Goal: Information Seeking & Learning: Learn about a topic

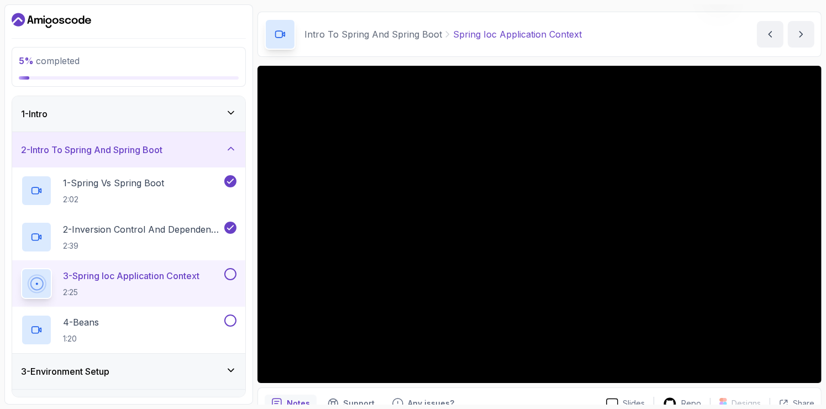
scroll to position [33, 0]
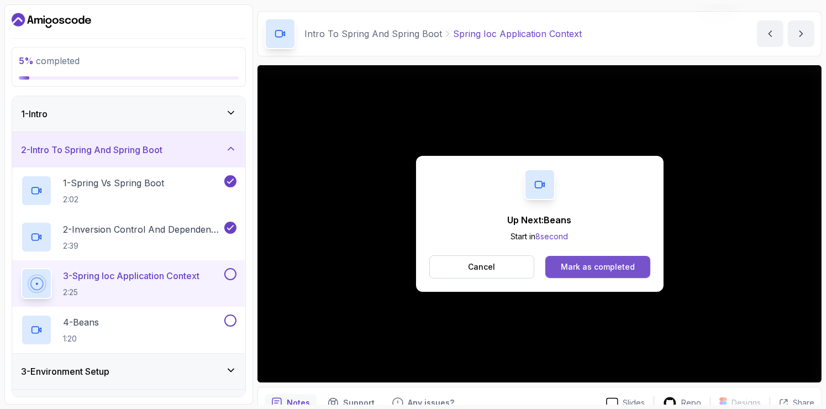
click at [598, 267] on div "Mark as completed" at bounding box center [598, 266] width 74 height 11
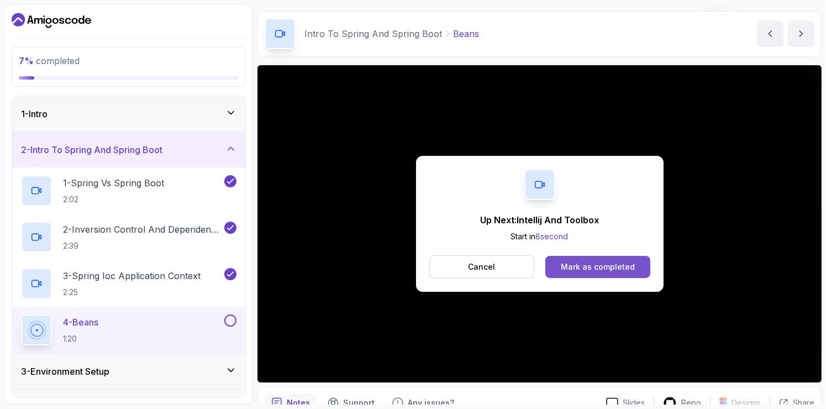
click at [593, 267] on div "Mark as completed" at bounding box center [598, 266] width 74 height 11
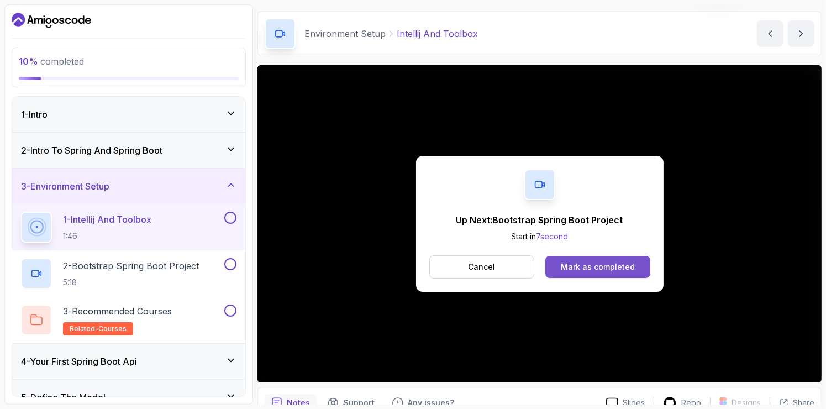
click at [606, 262] on div "Mark as completed" at bounding box center [598, 266] width 74 height 11
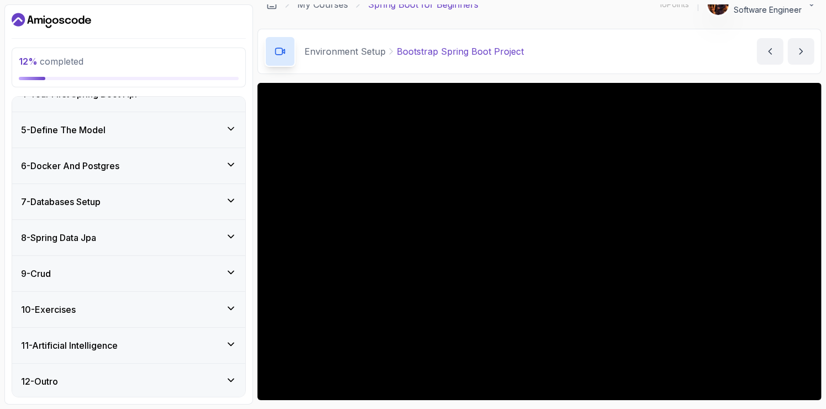
scroll to position [15, 0]
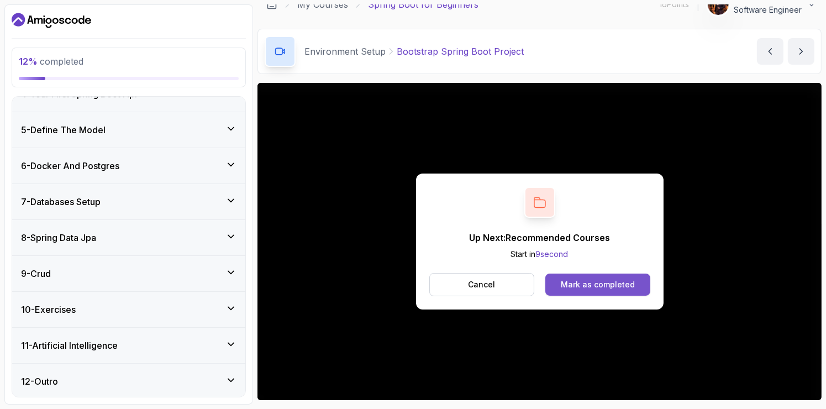
click at [586, 287] on div "Mark as completed" at bounding box center [598, 284] width 74 height 11
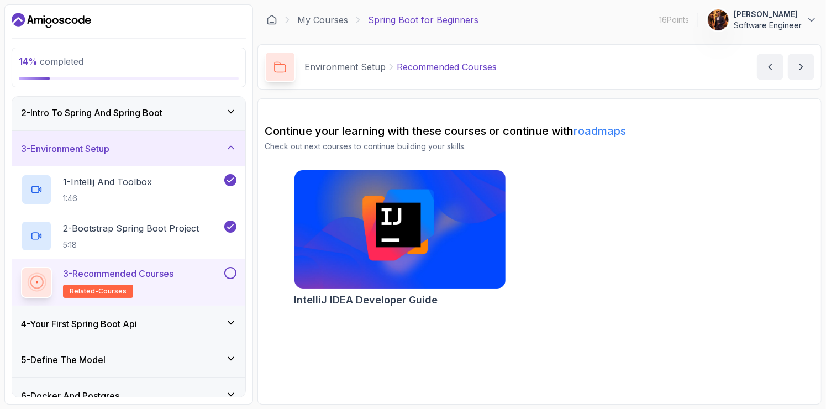
scroll to position [33, 0]
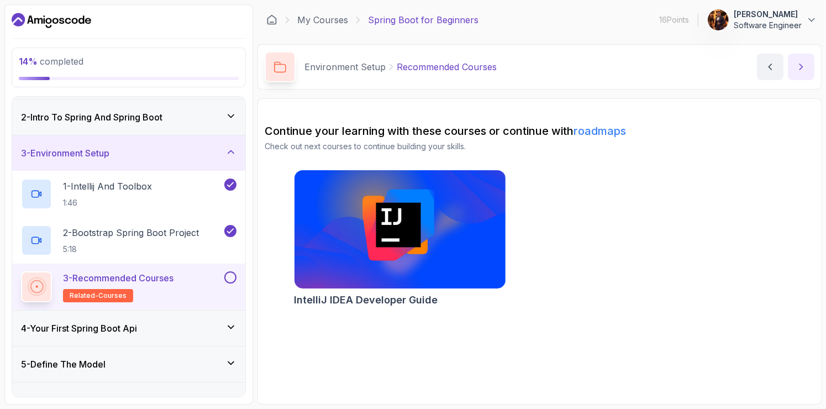
click at [800, 71] on icon "next content" at bounding box center [801, 66] width 11 height 11
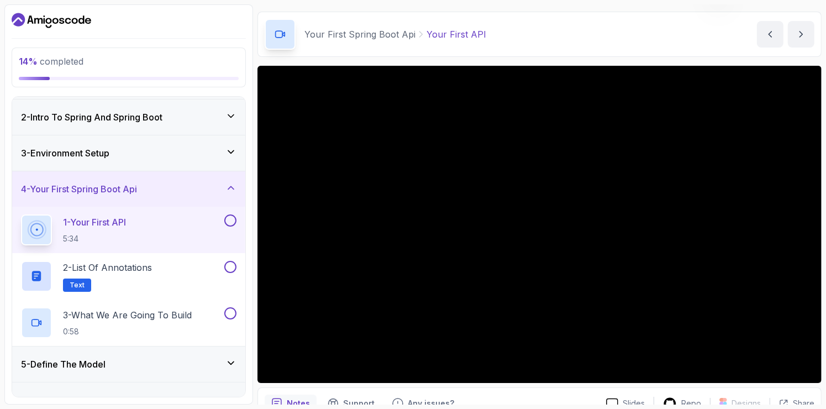
scroll to position [33, 0]
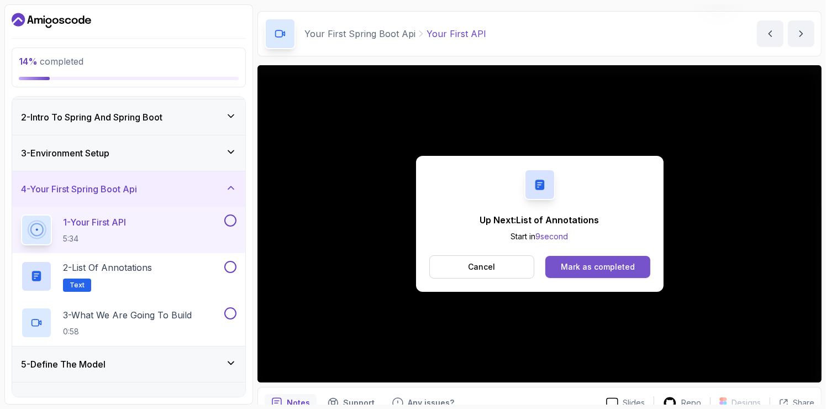
click at [617, 264] on div "Mark as completed" at bounding box center [598, 266] width 74 height 11
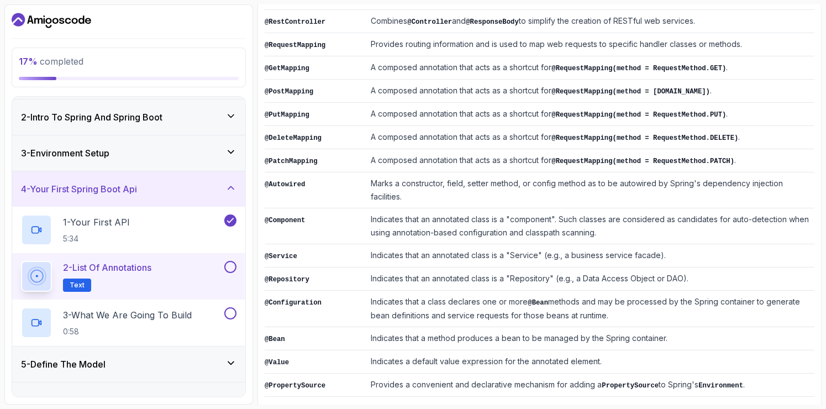
scroll to position [266, 0]
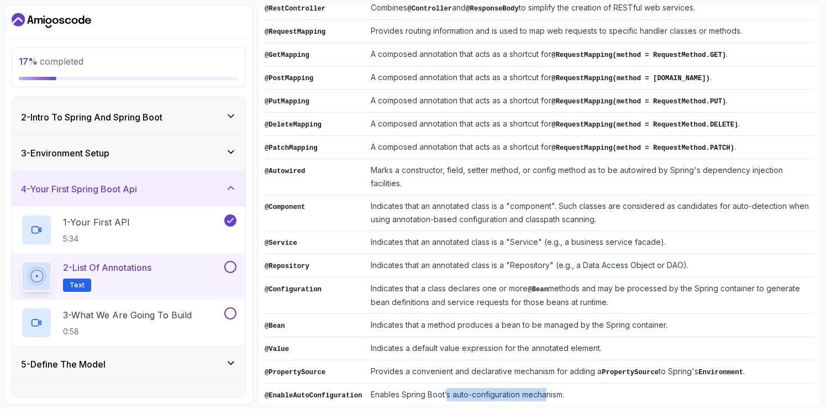
drag, startPoint x: 438, startPoint y: 364, endPoint x: 538, endPoint y: 378, distance: 100.5
click at [538, 383] on td "Enables Spring Boot’s auto-configuration mechanism." at bounding box center [590, 394] width 448 height 23
click at [565, 383] on td "Enables Spring Boot’s auto-configuration mechanism." at bounding box center [590, 394] width 448 height 23
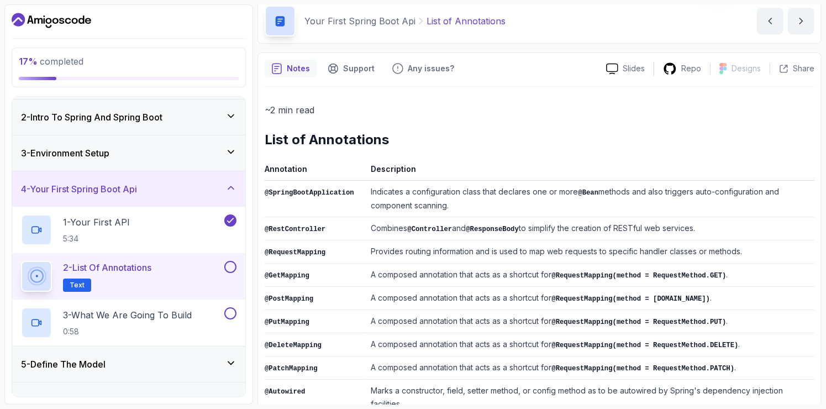
scroll to position [45, 0]
drag, startPoint x: 563, startPoint y: 295, endPoint x: 601, endPoint y: 292, distance: 37.7
click at [601, 296] on code "@RequestMapping(method = [DOMAIN_NAME])" at bounding box center [630, 300] width 159 height 8
click at [596, 303] on td "A composed annotation that acts as a shortcut for @RequestMapping(method = [DOM…" at bounding box center [590, 298] width 448 height 23
drag, startPoint x: 398, startPoint y: 300, endPoint x: 471, endPoint y: 302, distance: 73.0
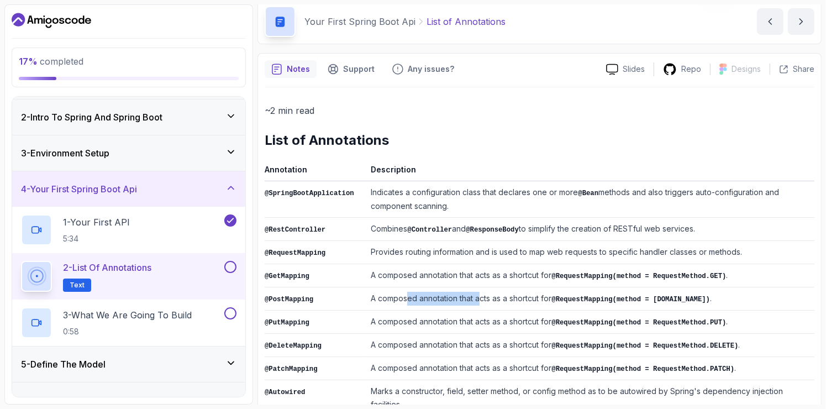
click at [471, 302] on td "A composed annotation that acts as a shortcut for @RequestMapping(method = [DOM…" at bounding box center [590, 298] width 448 height 23
click at [509, 334] on td "A composed annotation that acts as a shortcut for @RequestMapping(method = Requ…" at bounding box center [590, 345] width 448 height 23
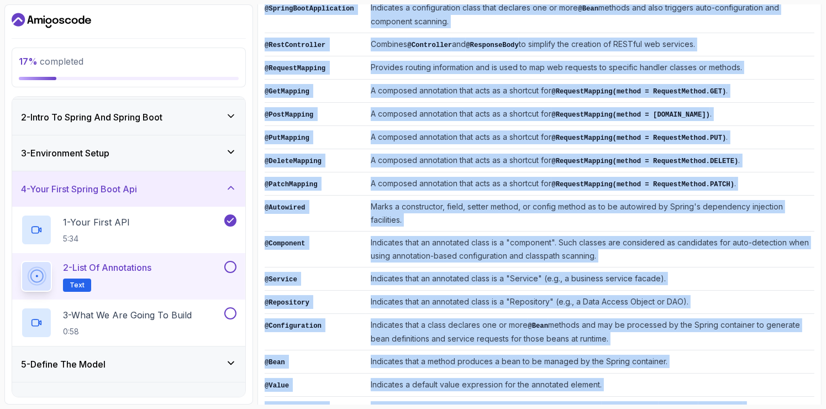
scroll to position [0, 0]
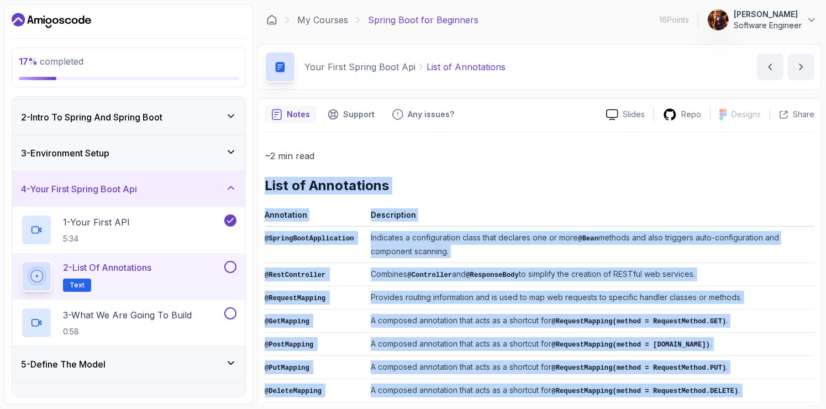
drag, startPoint x: 567, startPoint y: 376, endPoint x: 262, endPoint y: 192, distance: 356.5
click at [262, 192] on div "Notes Support Any issues? Slides Repo Designs Design not available Share ~2 min…" at bounding box center [539, 396] width 564 height 597
copy div "List of Annotations Annotation Description @SpringBootApplication Indicates a c…"
click at [451, 192] on h2 "List of Annotations" at bounding box center [540, 186] width 550 height 18
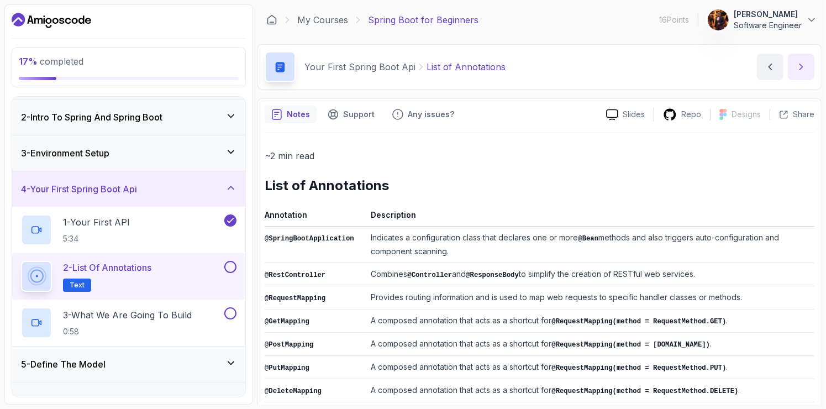
click at [801, 72] on button "next content" at bounding box center [801, 67] width 27 height 27
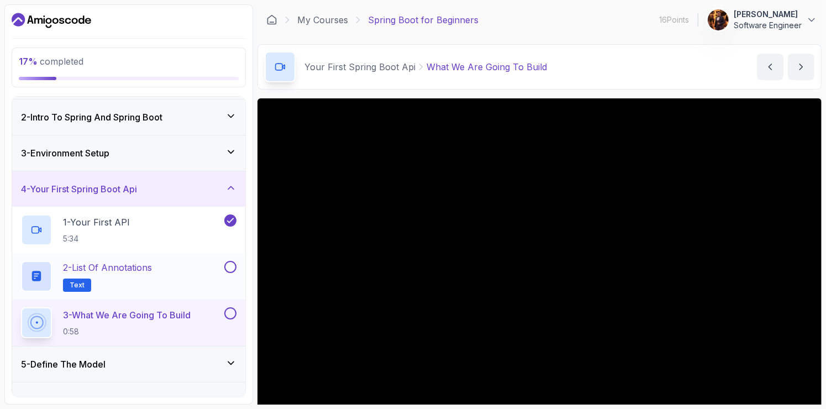
click at [193, 276] on div "2 - List of Annotations Text" at bounding box center [121, 276] width 201 height 31
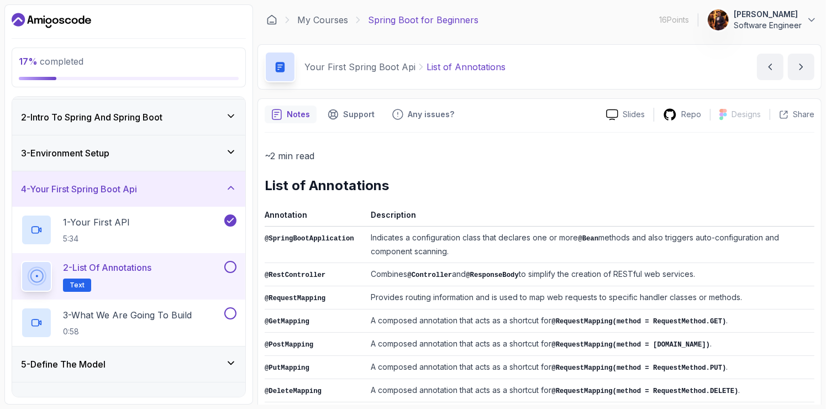
click at [231, 266] on button at bounding box center [230, 267] width 12 height 12
click at [230, 312] on button at bounding box center [230, 313] width 12 height 12
click at [230, 312] on icon at bounding box center [230, 313] width 10 height 11
click at [190, 318] on p "3 - What We Are Going To Build" at bounding box center [127, 314] width 129 height 13
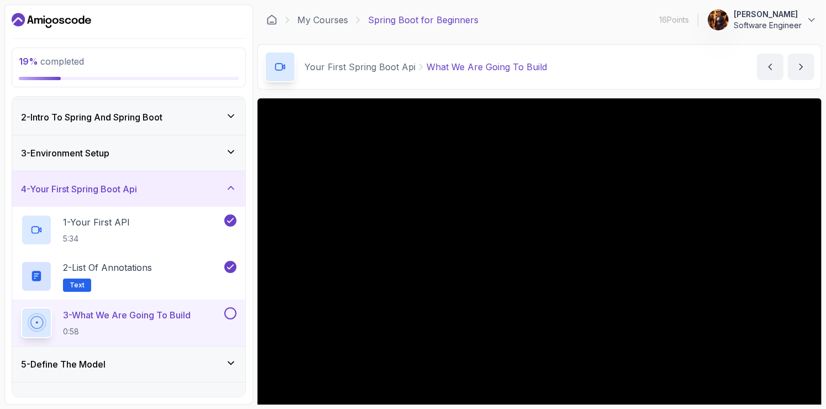
scroll to position [87, 0]
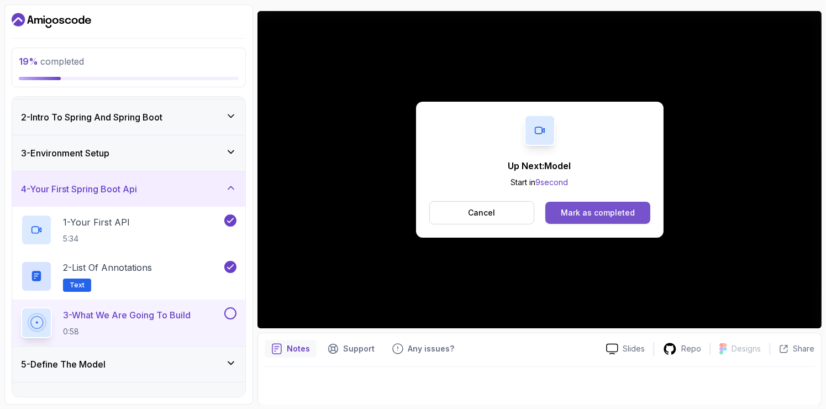
click at [607, 214] on div "Mark as completed" at bounding box center [598, 212] width 74 height 11
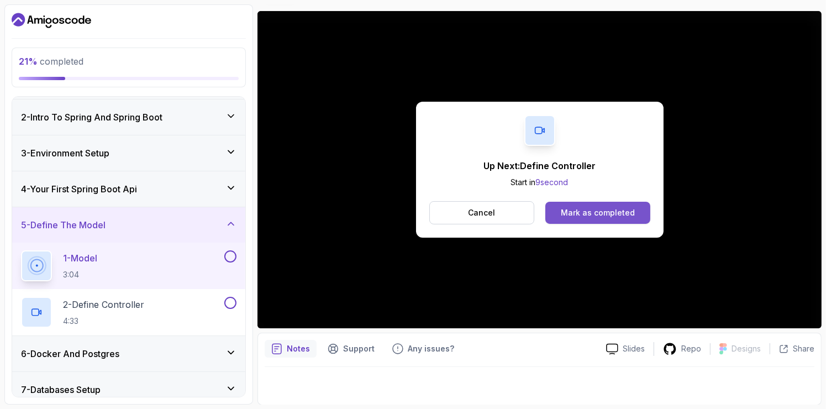
click at [595, 212] on div "Mark as completed" at bounding box center [598, 212] width 74 height 11
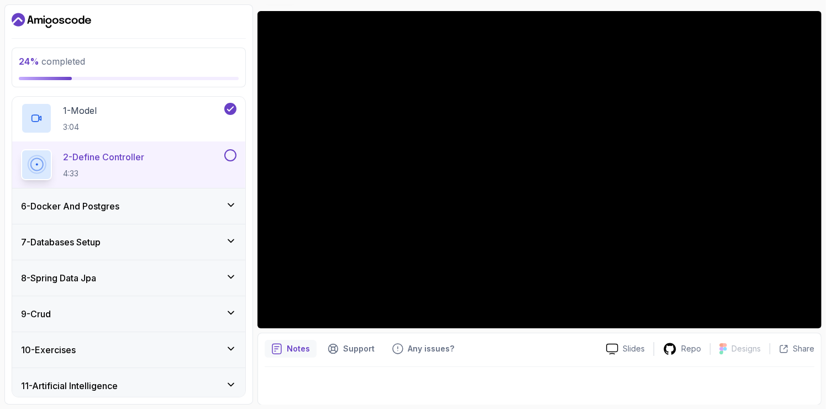
scroll to position [186, 0]
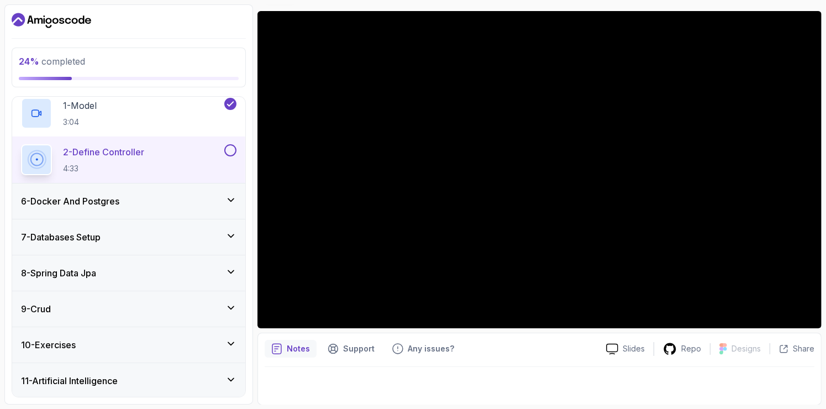
click at [223, 267] on div "8 - Spring Data Jpa" at bounding box center [128, 272] width 215 height 13
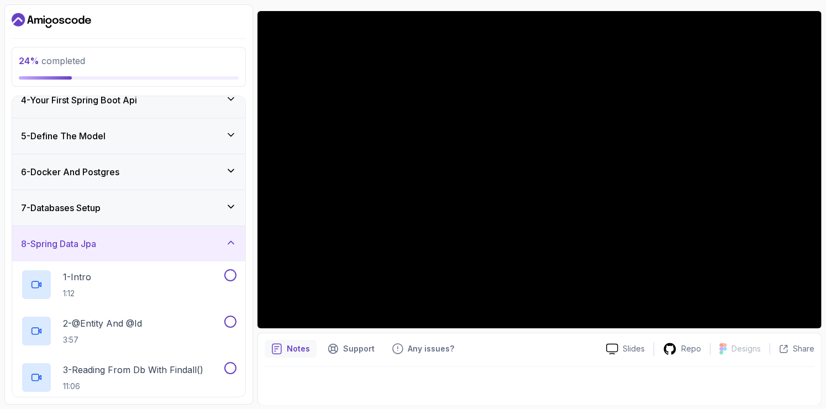
scroll to position [121, 0]
click at [235, 239] on icon at bounding box center [230, 243] width 11 height 11
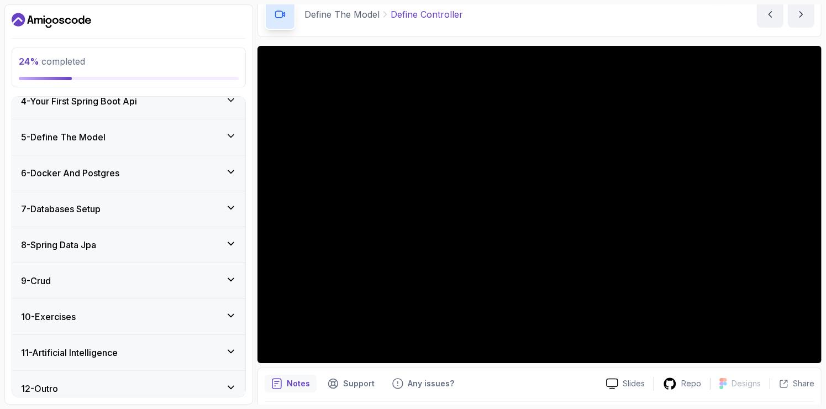
scroll to position [0, 0]
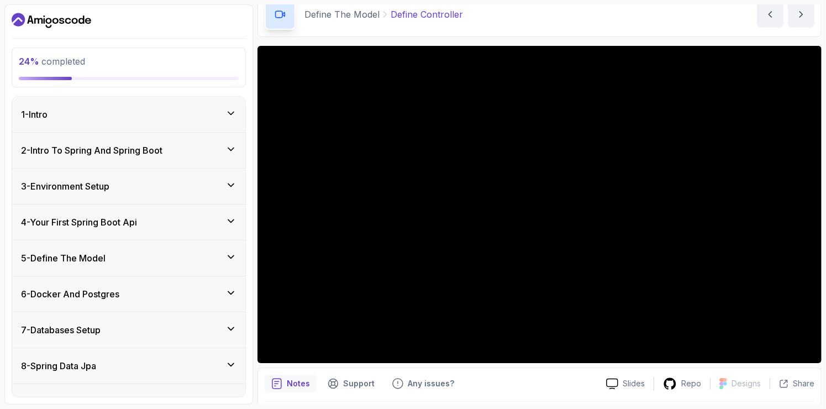
click at [183, 251] on div "5 - Define The Model" at bounding box center [128, 257] width 215 height 13
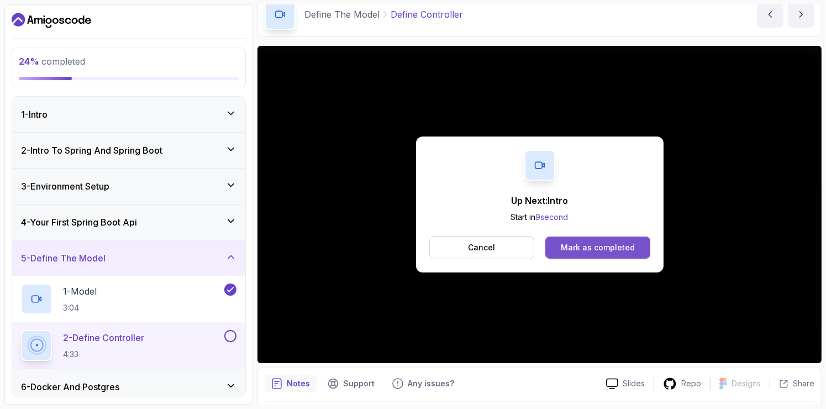
click at [627, 243] on div "Mark as completed" at bounding box center [598, 247] width 74 height 11
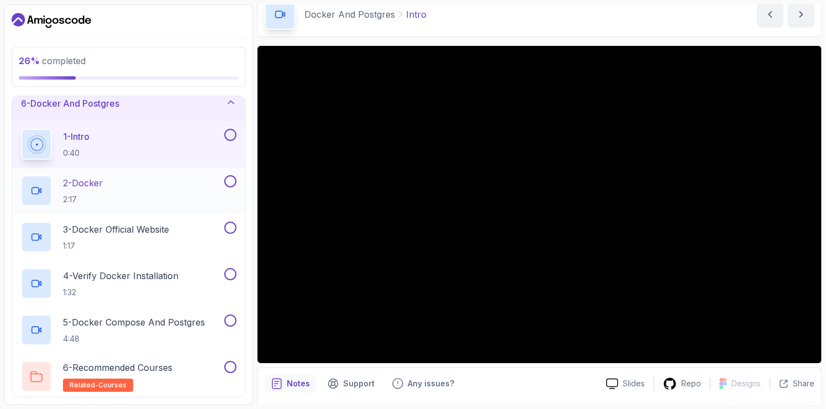
scroll to position [192, 0]
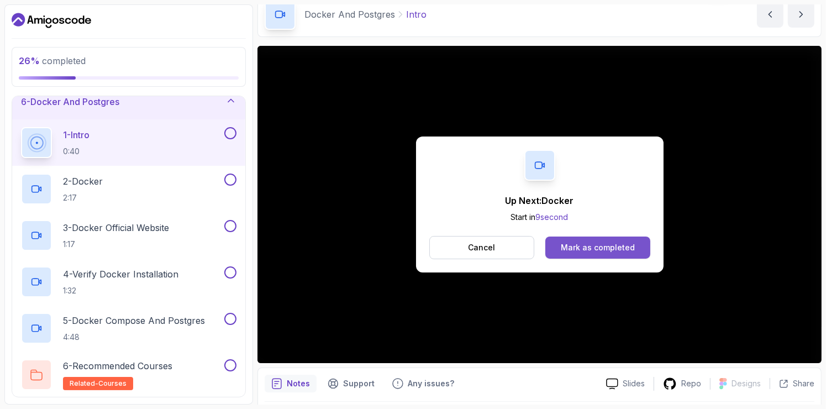
click at [592, 246] on div "Mark as completed" at bounding box center [598, 247] width 74 height 11
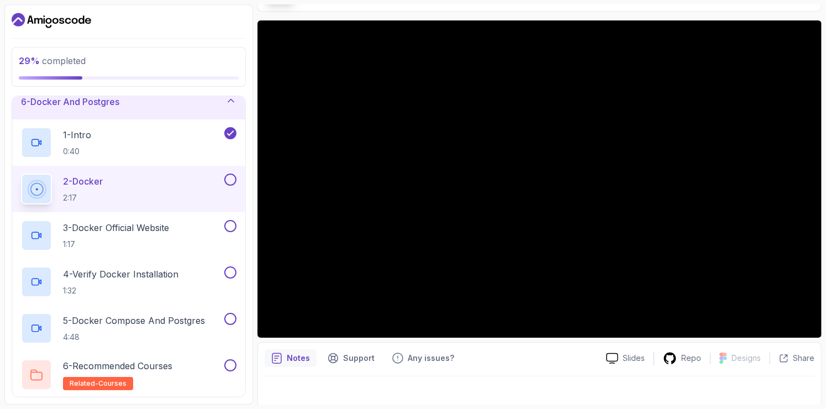
scroll to position [77, 0]
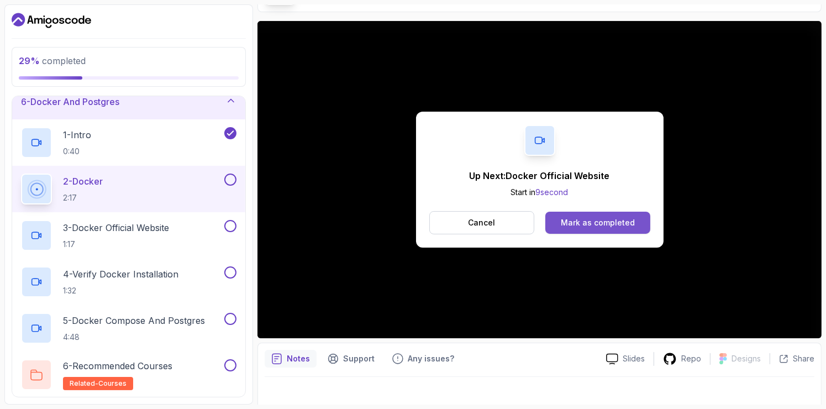
click at [623, 218] on div "Mark as completed" at bounding box center [598, 222] width 74 height 11
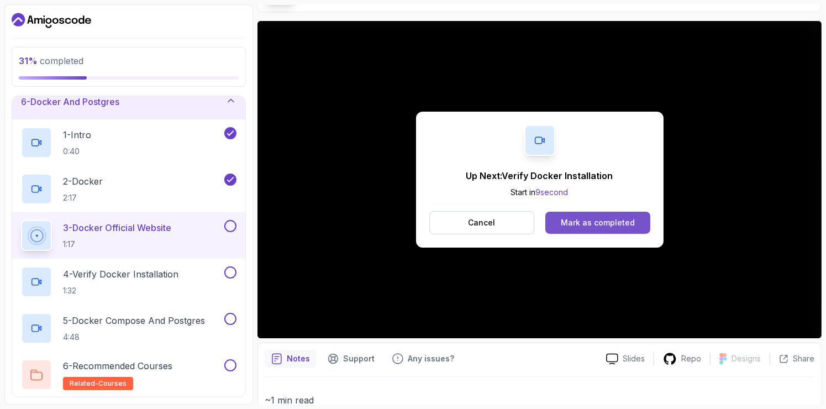
click at [616, 223] on div "Mark as completed" at bounding box center [598, 222] width 74 height 11
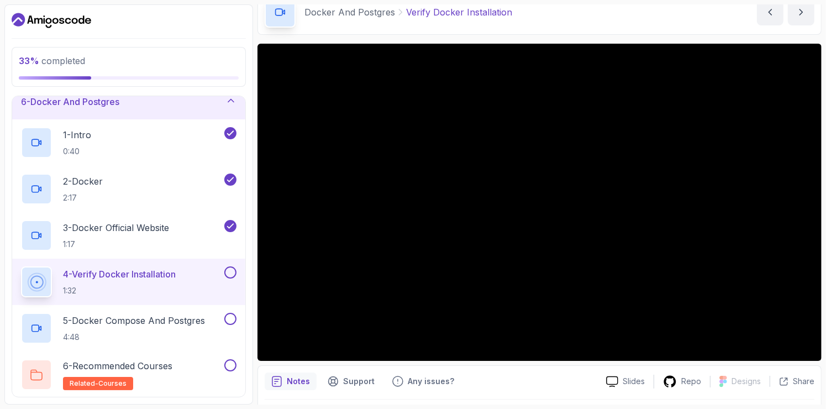
scroll to position [55, 0]
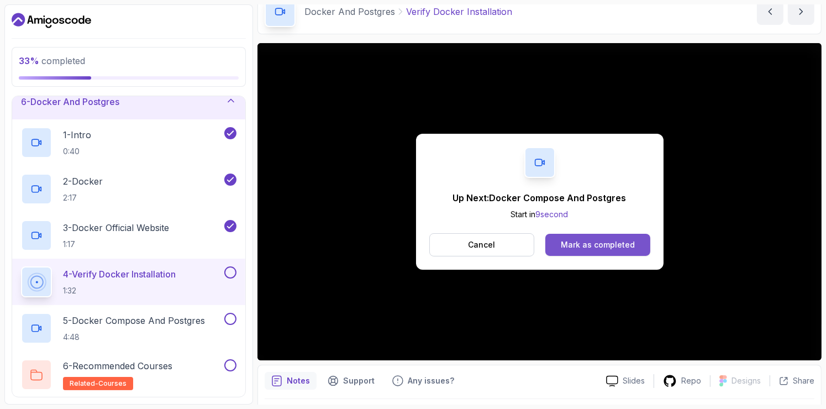
click at [605, 242] on div "Mark as completed" at bounding box center [598, 244] width 74 height 11
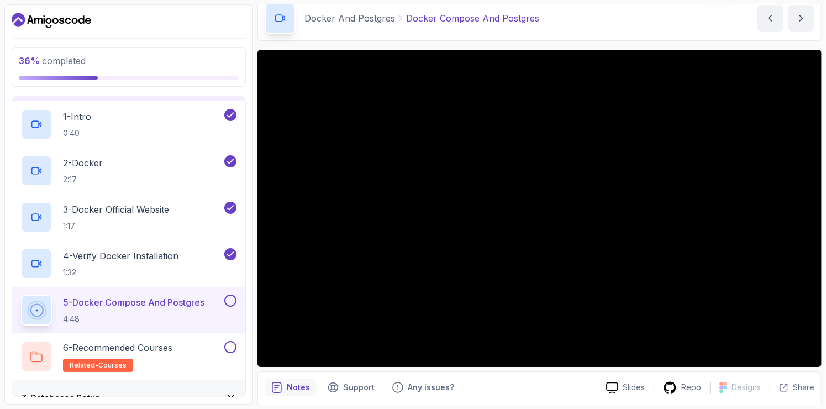
scroll to position [212, 0]
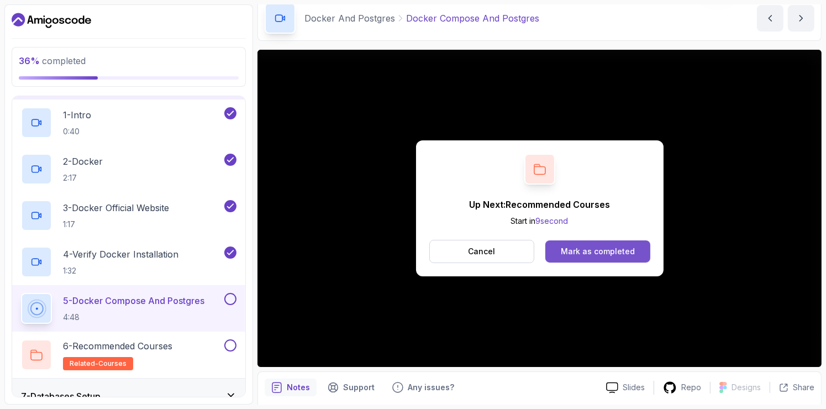
click at [606, 250] on div "Mark as completed" at bounding box center [598, 251] width 74 height 11
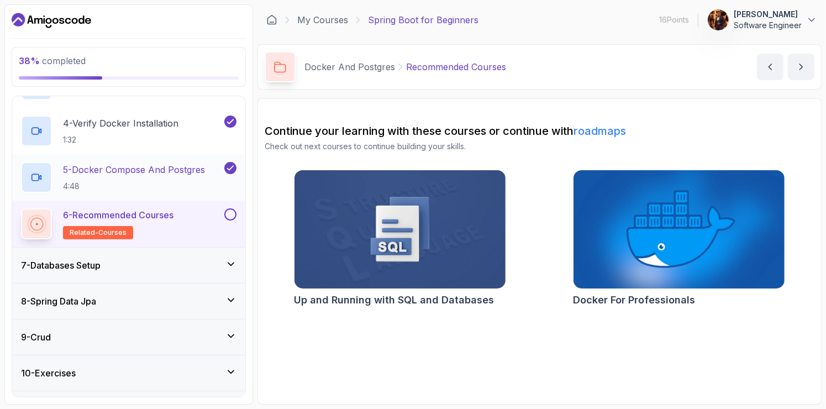
scroll to position [345, 0]
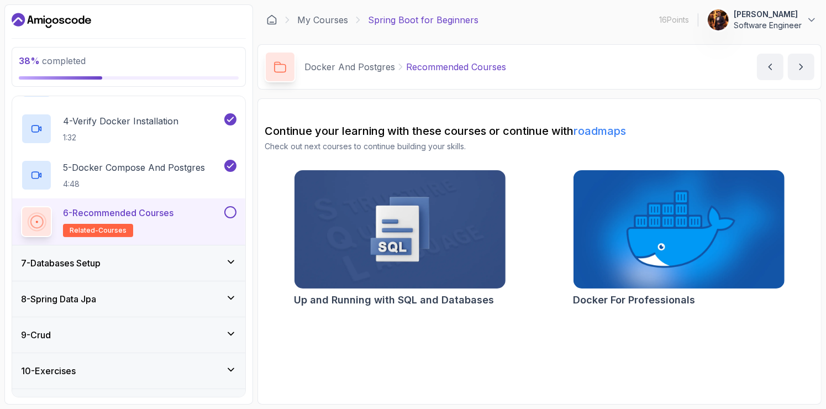
click at [234, 210] on button at bounding box center [230, 212] width 12 height 12
click at [229, 263] on icon at bounding box center [230, 261] width 11 height 11
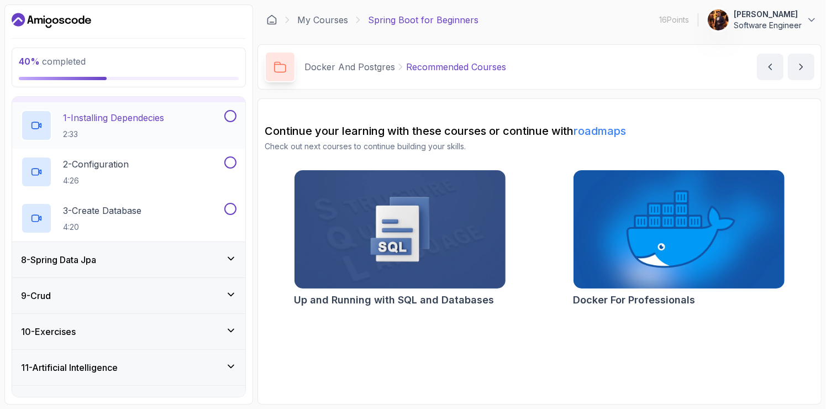
scroll to position [267, 0]
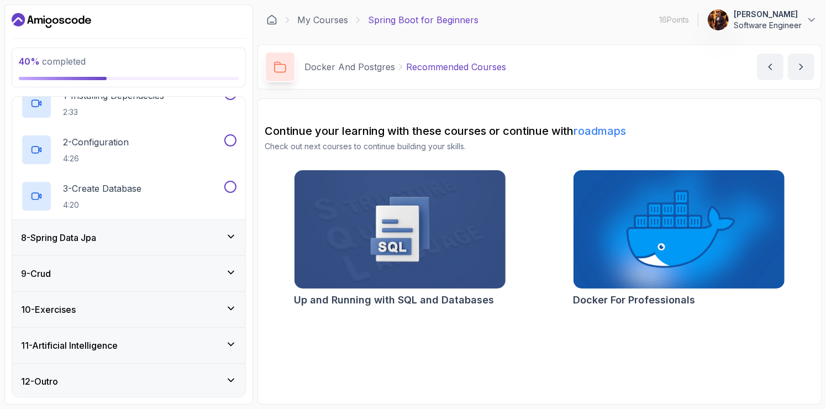
click at [207, 267] on div "9 - Crud" at bounding box center [128, 273] width 215 height 13
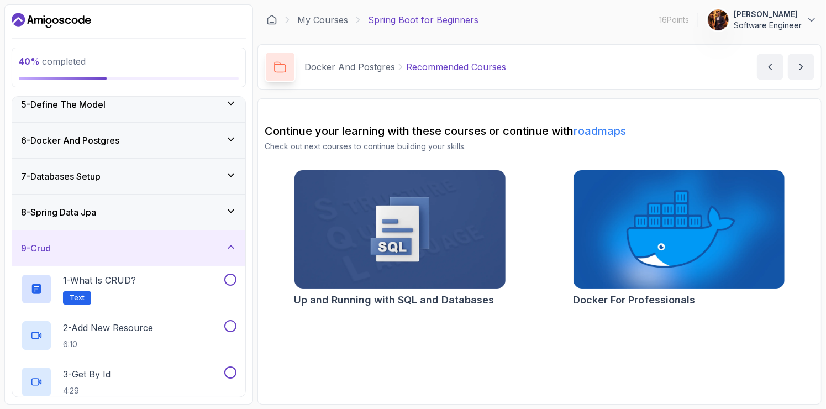
scroll to position [145, 0]
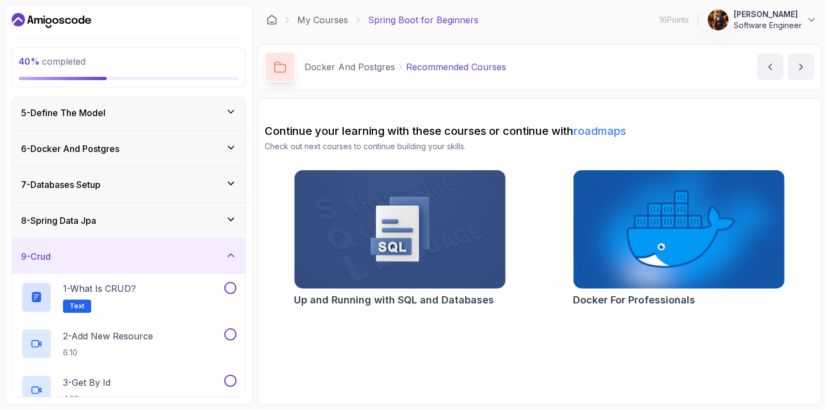
click at [225, 220] on div "8 - Spring Data Jpa" at bounding box center [128, 220] width 215 height 13
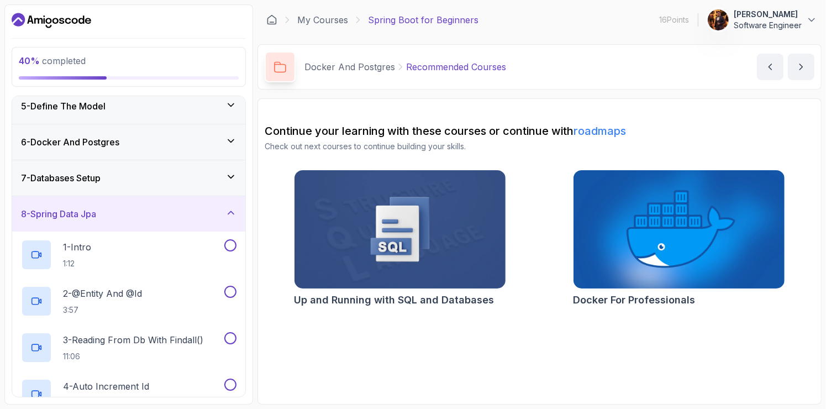
scroll to position [104, 0]
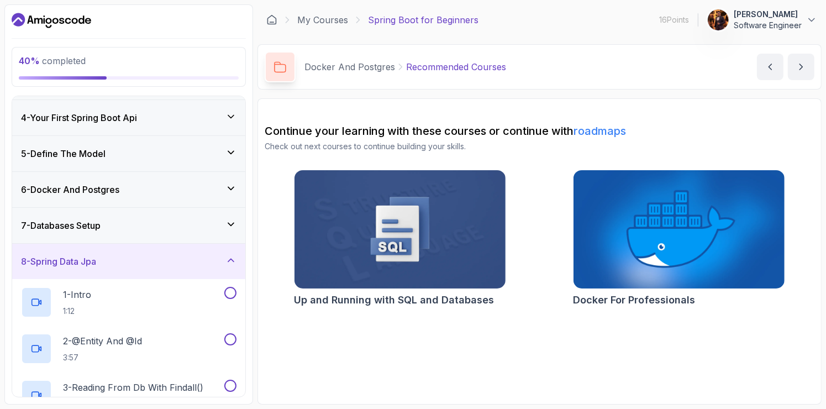
click at [216, 219] on div "7 - Databases Setup" at bounding box center [128, 225] width 215 height 13
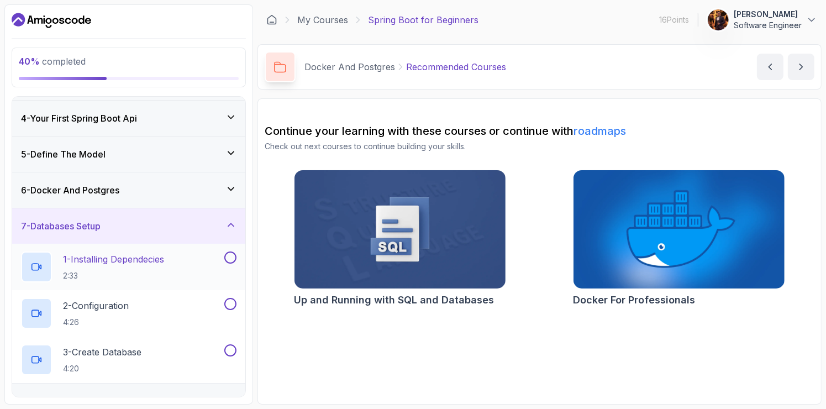
click at [191, 271] on div "1 - Installing Dependecies 2:33" at bounding box center [121, 266] width 201 height 31
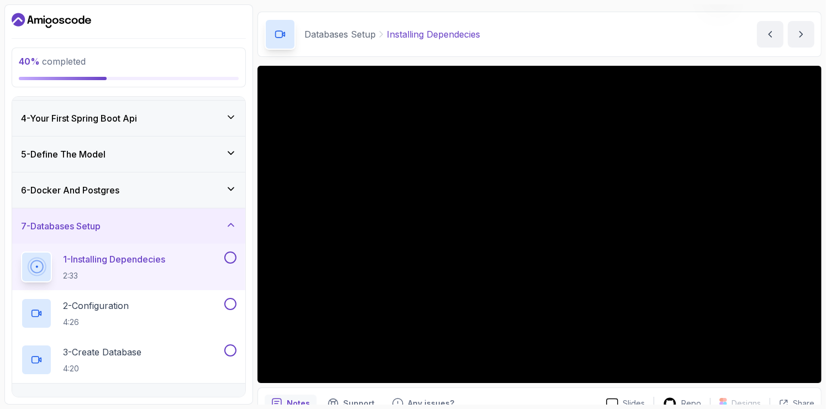
scroll to position [35, 0]
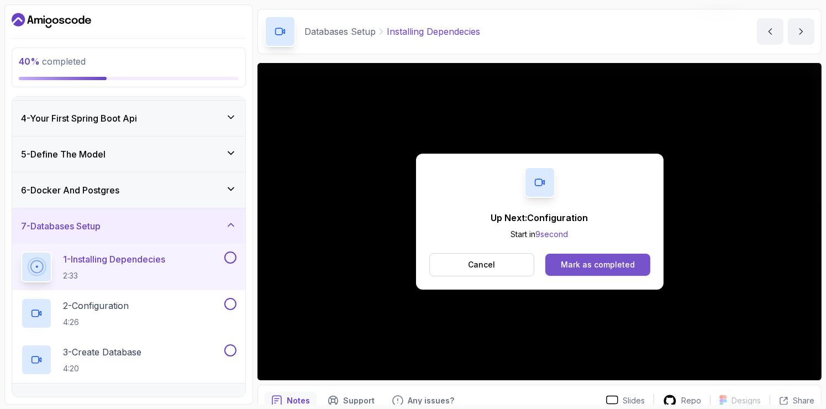
click at [589, 269] on div "Mark as completed" at bounding box center [598, 264] width 74 height 11
